Goal: Browse casually: Explore the website without a specific task or goal

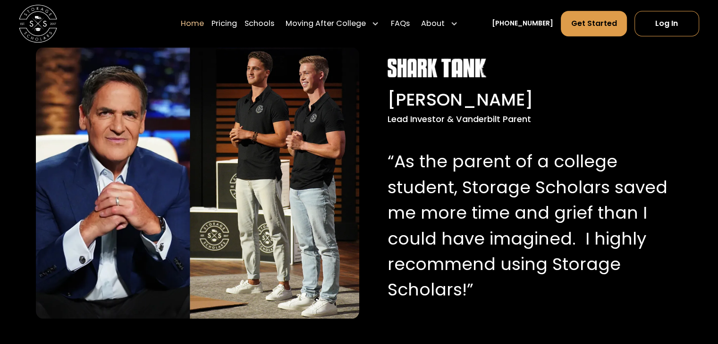
scroll to position [946, 0]
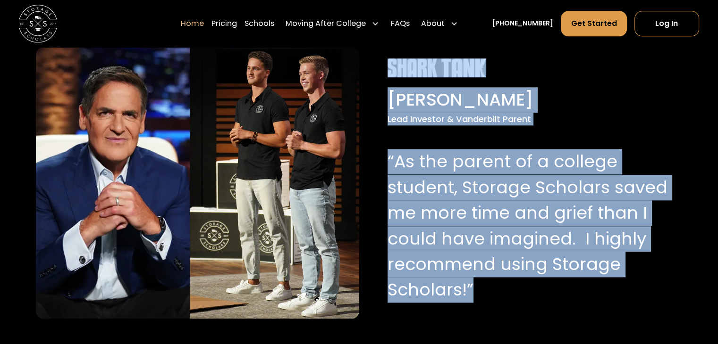
drag, startPoint x: 384, startPoint y: 65, endPoint x: 516, endPoint y: 288, distance: 259.4
click at [516, 288] on div "[PERSON_NAME] Lead Investor & Vanderbilt Parent “As the parent of a college stu…" at bounding box center [528, 184] width 304 height 250
click at [516, 288] on p "“As the parent of a college student, Storage Scholars saved me more time and gr…" at bounding box center [527, 226] width 281 height 154
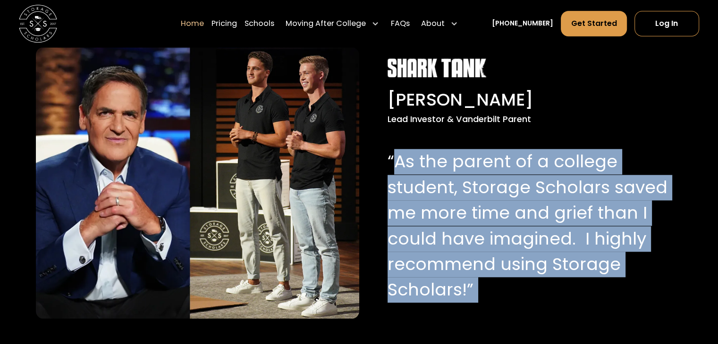
drag, startPoint x: 516, startPoint y: 288, endPoint x: 394, endPoint y: 154, distance: 180.7
click at [394, 154] on p "“As the parent of a college student, Storage Scholars saved me more time and gr…" at bounding box center [527, 226] width 281 height 154
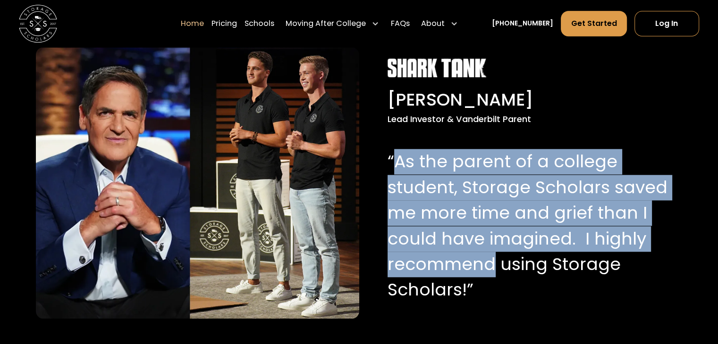
drag, startPoint x: 394, startPoint y: 154, endPoint x: 445, endPoint y: 277, distance: 132.6
click at [445, 277] on p "“As the parent of a college student, Storage Scholars saved me more time and gr…" at bounding box center [527, 226] width 281 height 154
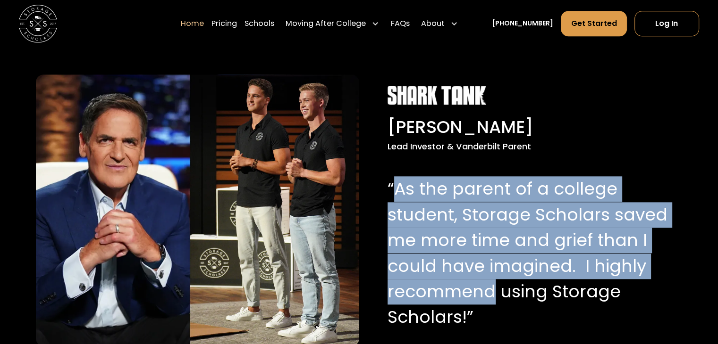
scroll to position [917, 0]
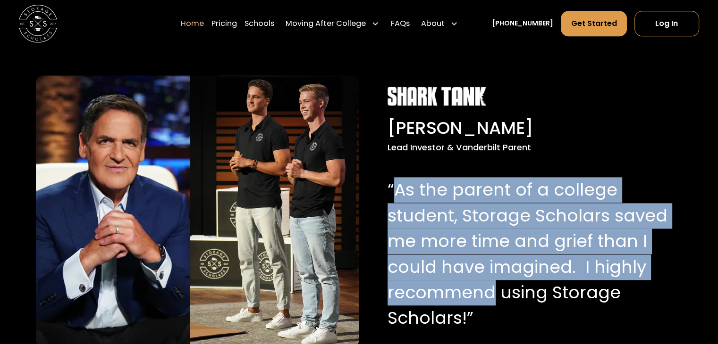
click at [404, 93] on img at bounding box center [436, 96] width 99 height 19
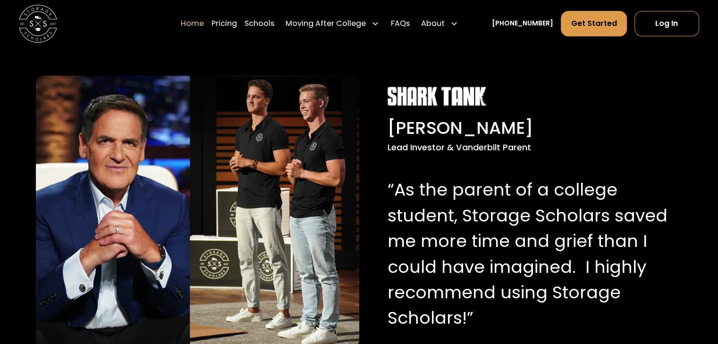
click at [387, 126] on div "[PERSON_NAME]" at bounding box center [527, 128] width 281 height 25
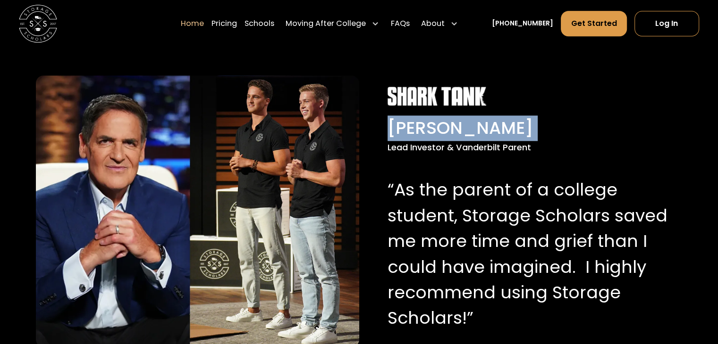
click at [387, 126] on div "[PERSON_NAME]" at bounding box center [527, 128] width 281 height 25
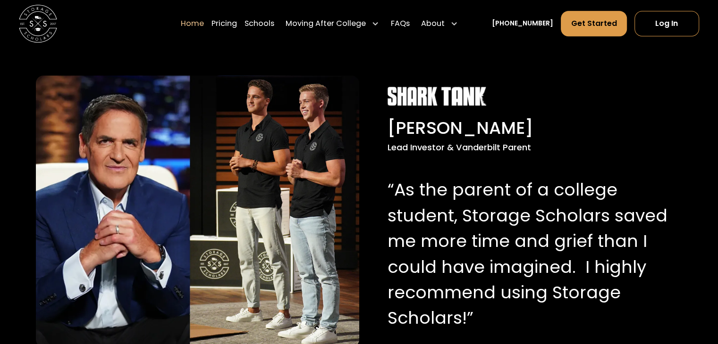
click at [156, 67] on div "[PERSON_NAME] Lead Investor & Vanderbilt Parent “As the parent of a college stu…" at bounding box center [359, 211] width 646 height 333
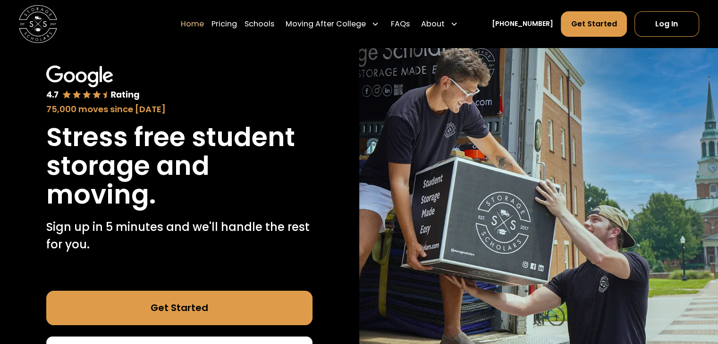
scroll to position [0, 0]
